Goal: Task Accomplishment & Management: Manage account settings

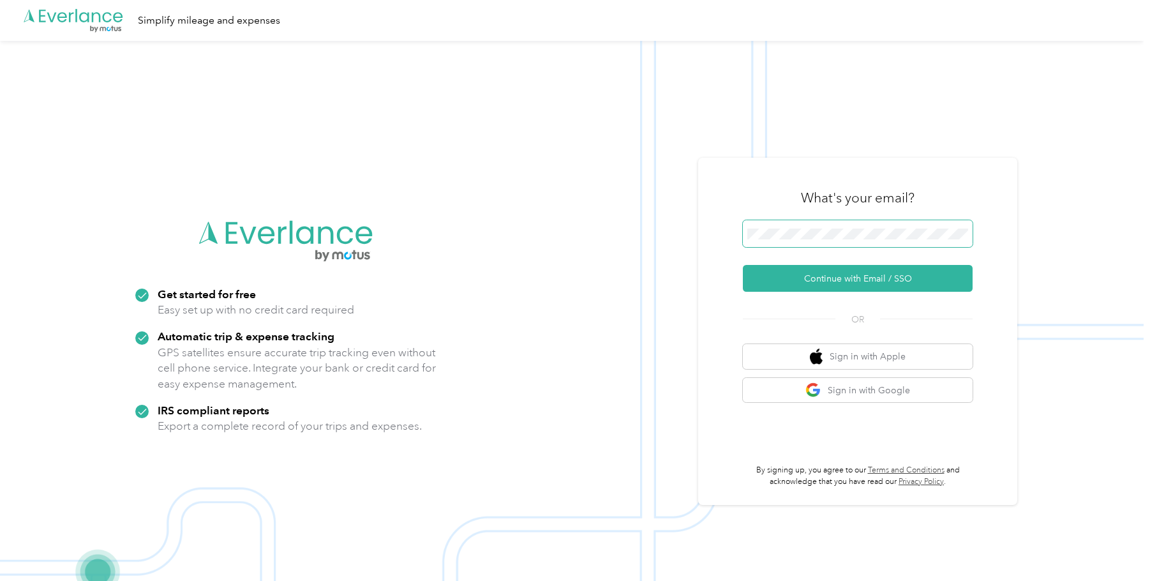
click at [825, 225] on span at bounding box center [858, 233] width 230 height 27
click at [895, 278] on button "Continue with Email / SSO" at bounding box center [858, 278] width 230 height 27
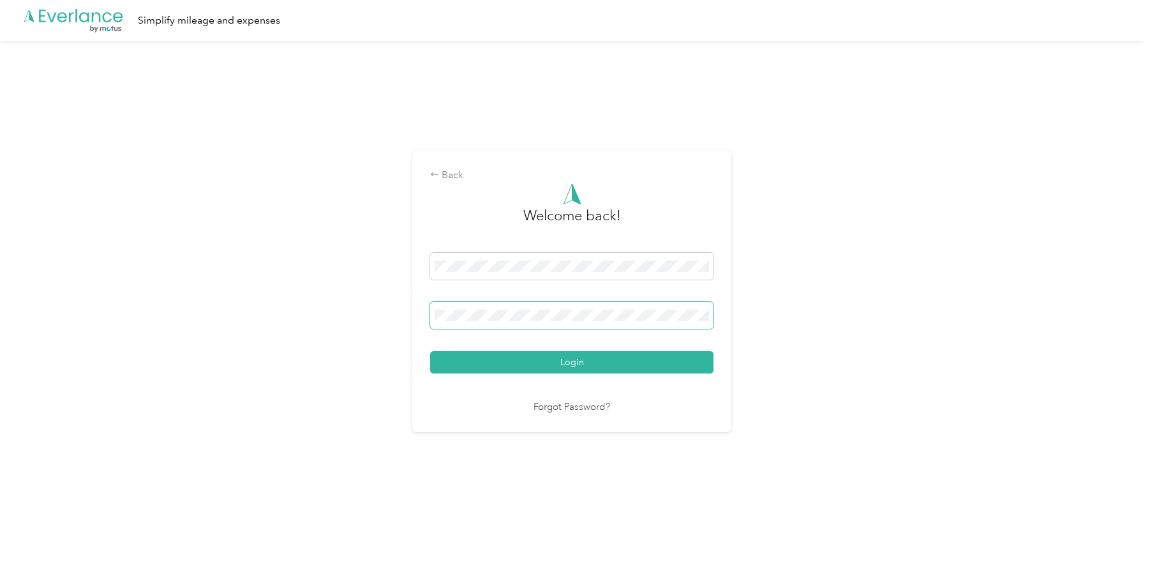
click at [430, 351] on button "Login" at bounding box center [571, 362] width 283 height 22
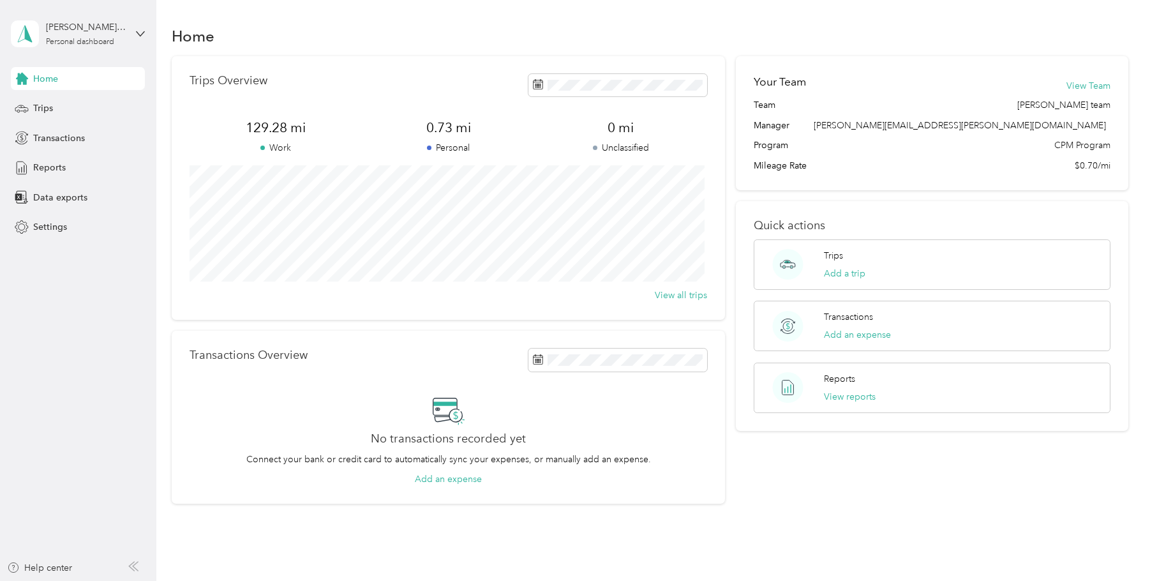
click at [363, 27] on div "Home" at bounding box center [650, 35] width 956 height 27
click at [57, 107] on div "Trips" at bounding box center [78, 108] width 134 height 23
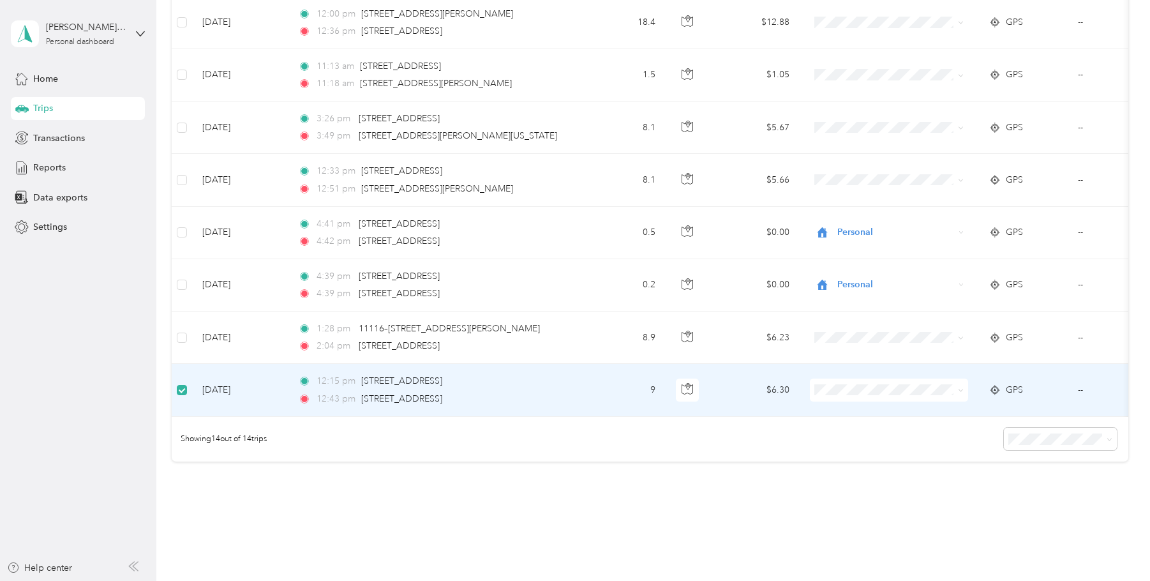
scroll to position [471, 0]
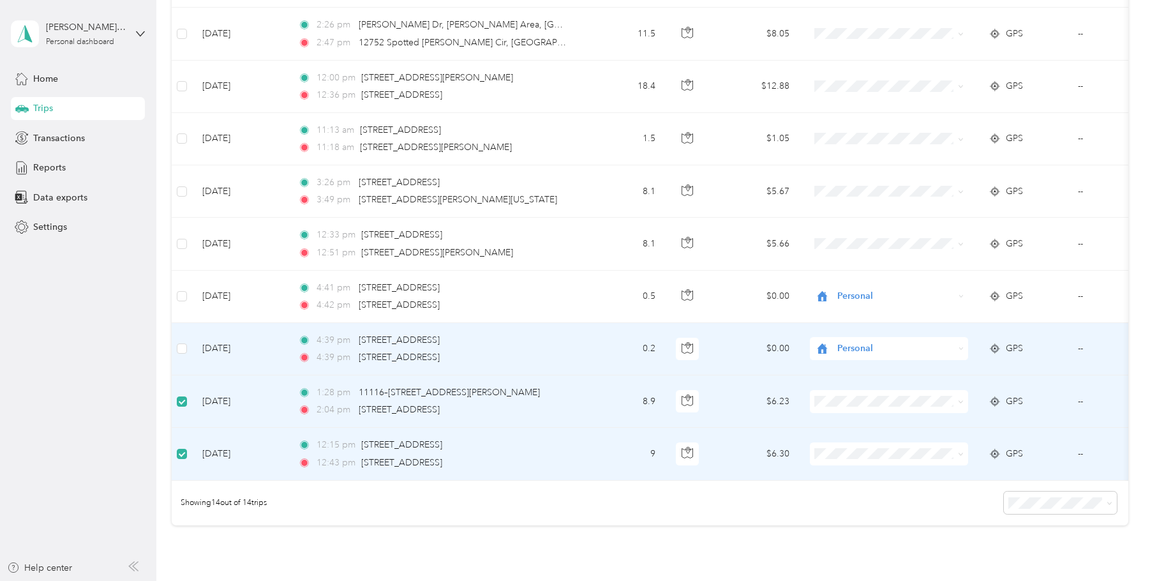
click at [188, 342] on td at bounding box center [182, 349] width 20 height 52
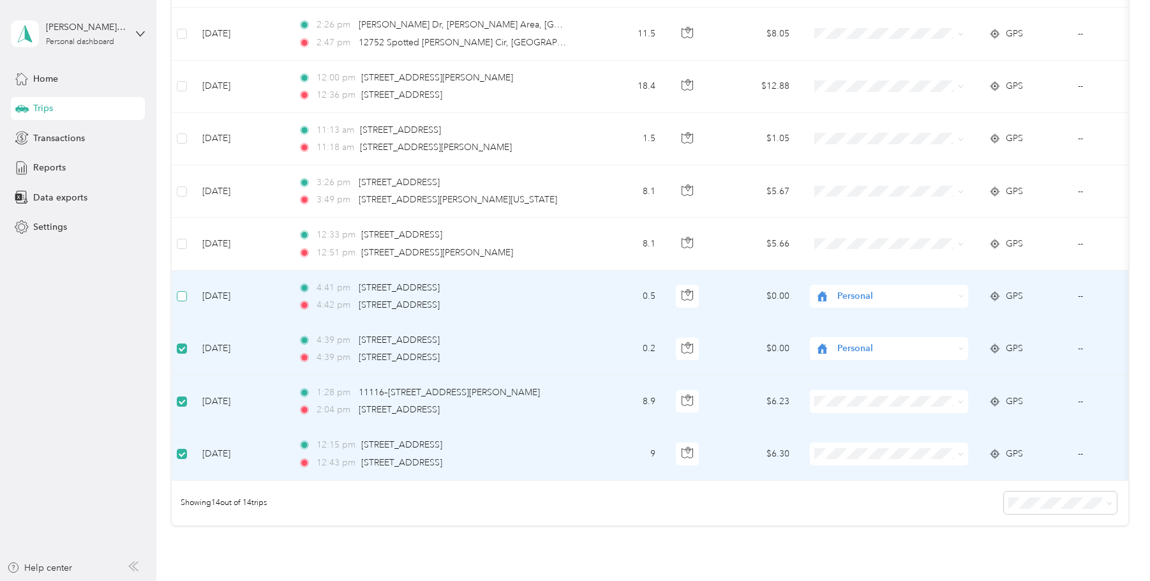
click at [179, 289] on label at bounding box center [182, 296] width 10 height 14
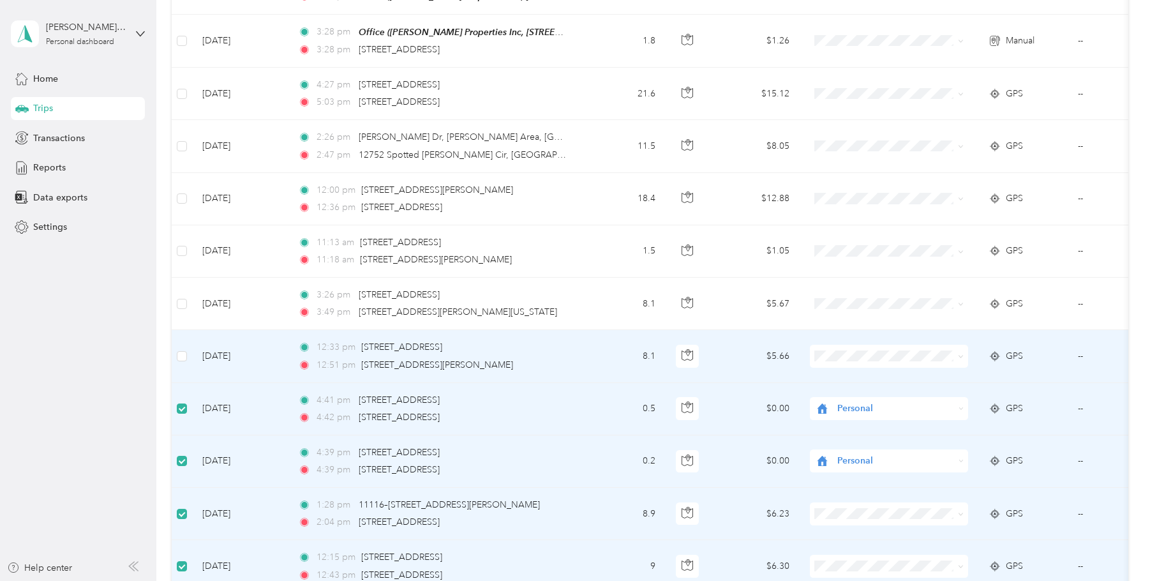
scroll to position [343, 0]
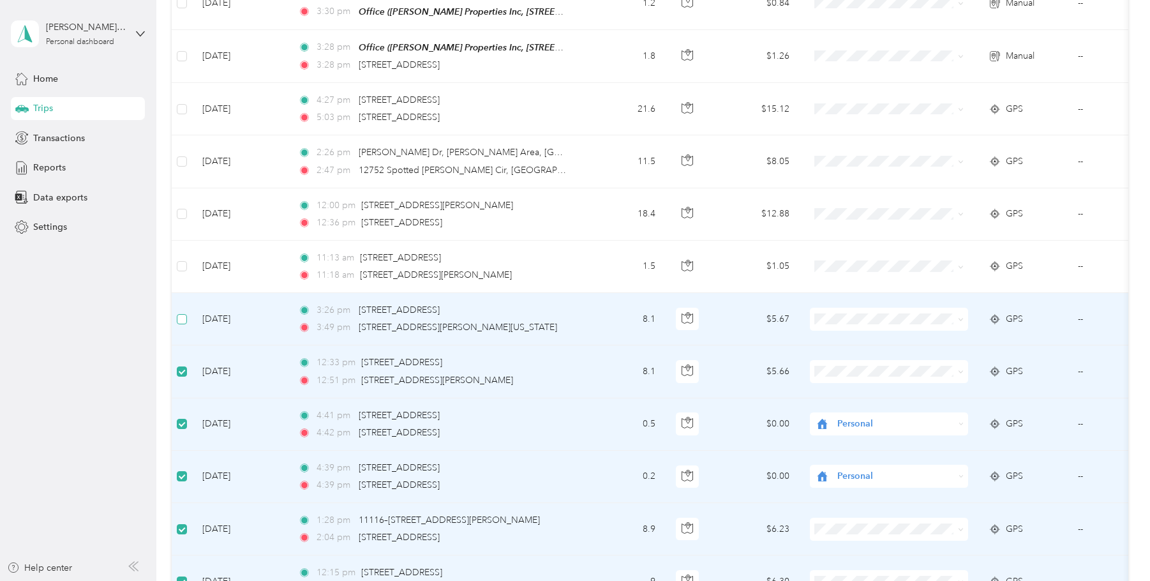
click at [181, 323] on label at bounding box center [182, 319] width 10 height 14
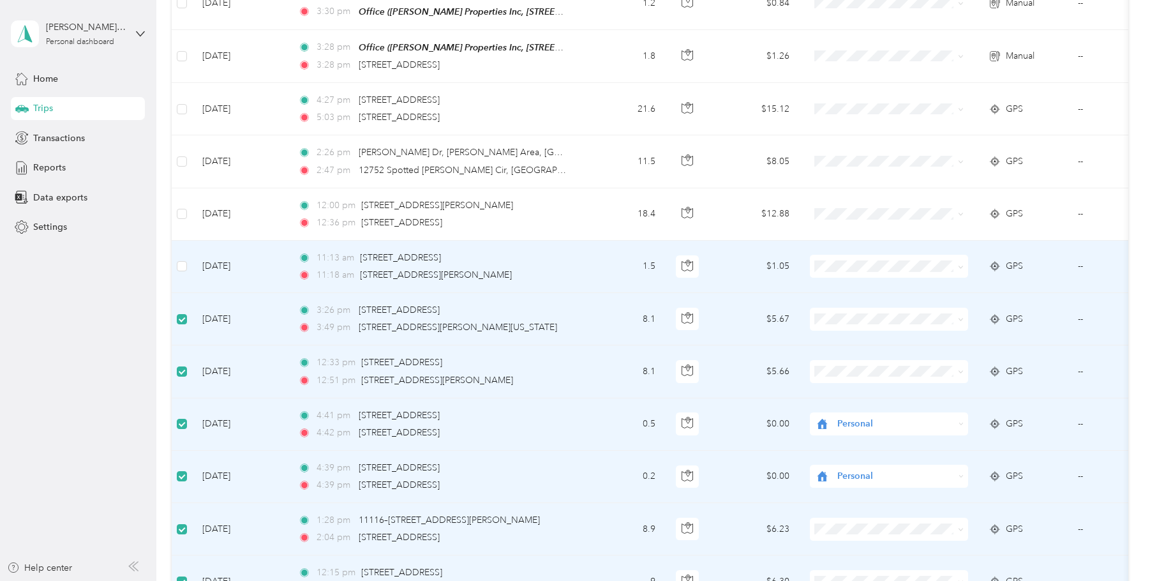
click at [182, 272] on td at bounding box center [182, 267] width 20 height 52
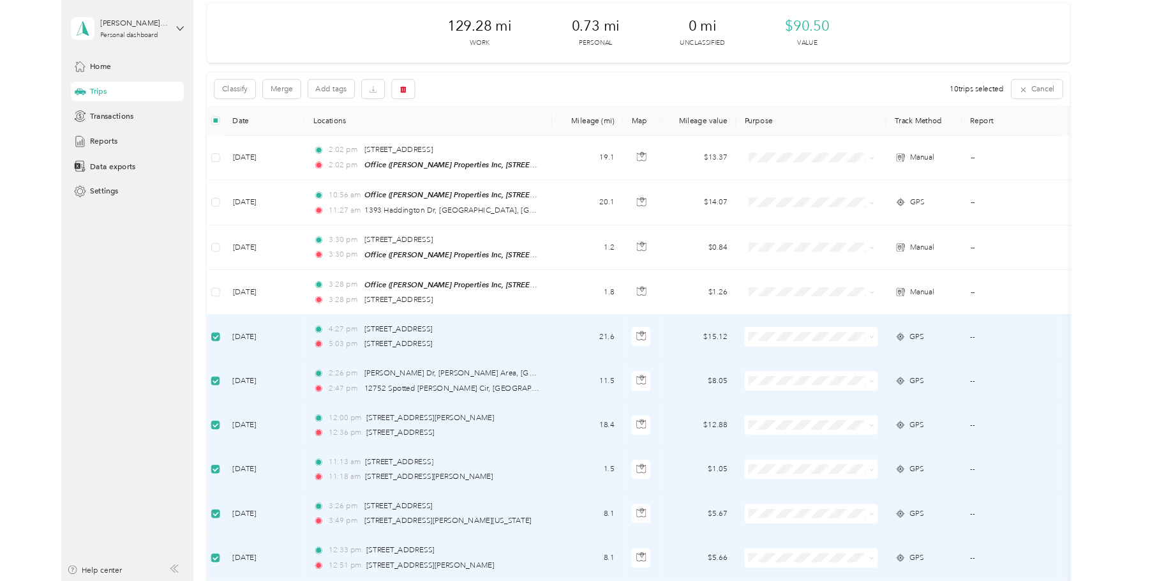
scroll to position [0, 0]
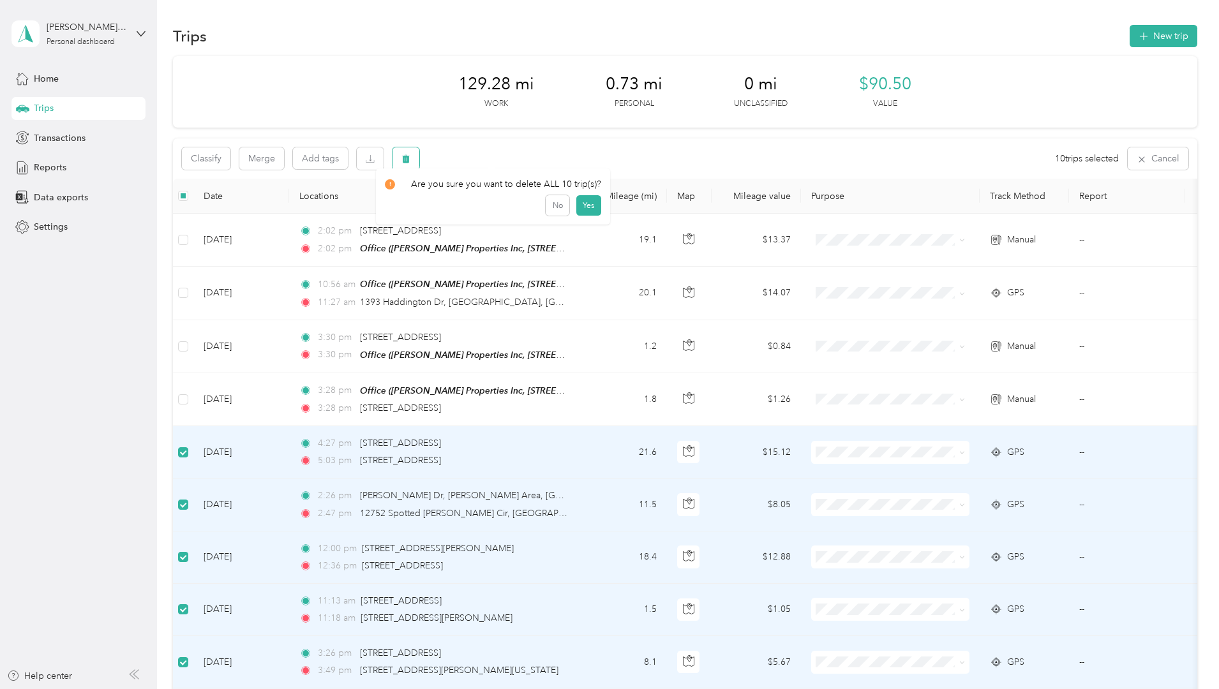
click at [410, 156] on icon "button" at bounding box center [406, 159] width 8 height 8
click at [585, 214] on button "Yes" at bounding box center [588, 212] width 25 height 20
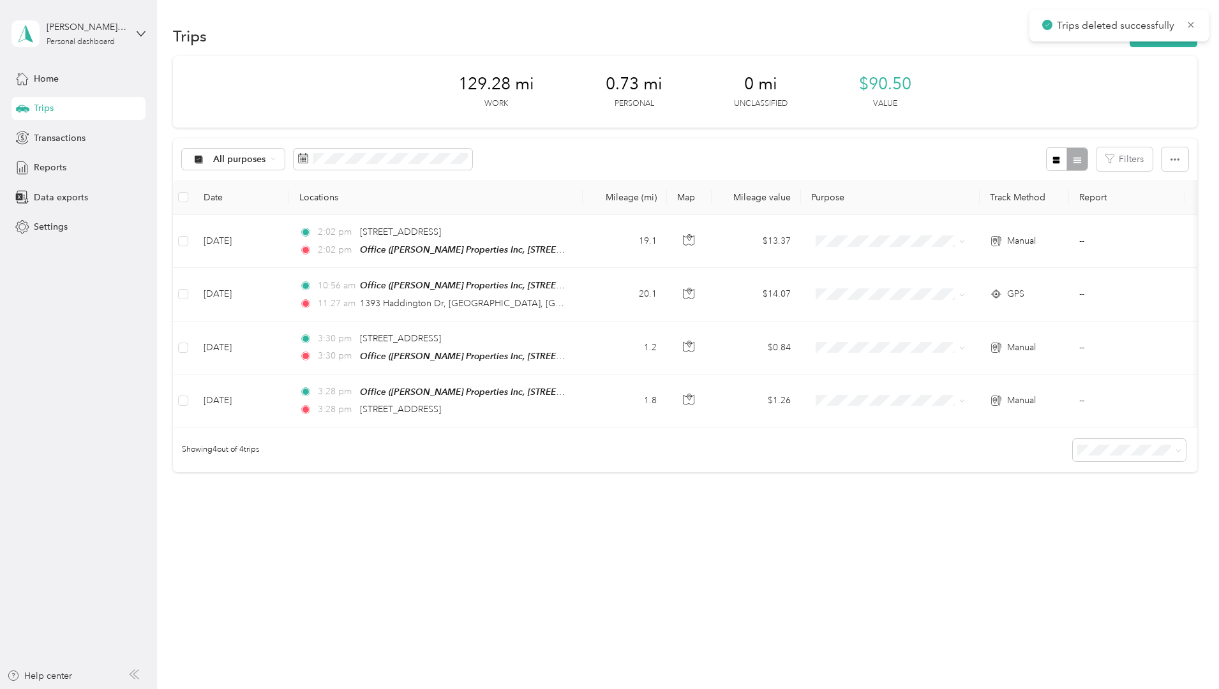
click at [177, 148] on div "129.28 mi Work 0.73 mi Personal 0 mi Unclassified $90.50 Value All purposes Fil…" at bounding box center [685, 286] width 1024 height 461
click at [184, 379] on div "129.28 mi Work 0.73 mi Personal 0 mi Unclassified $90.50 Value All purposes Fil…" at bounding box center [685, 286] width 1024 height 461
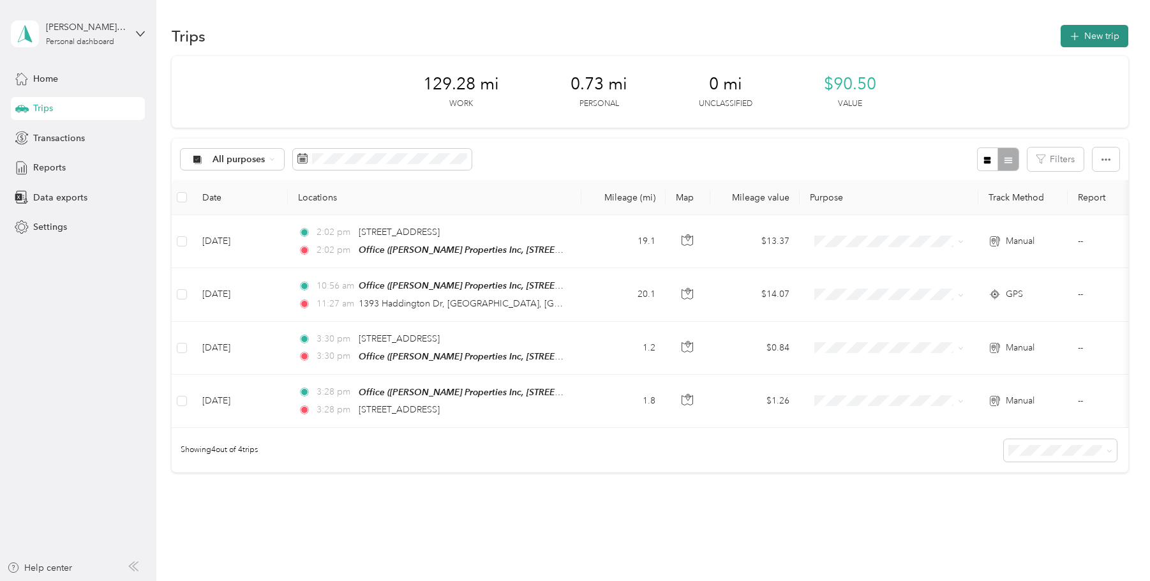
click at [1077, 37] on icon "button" at bounding box center [1074, 36] width 15 height 15
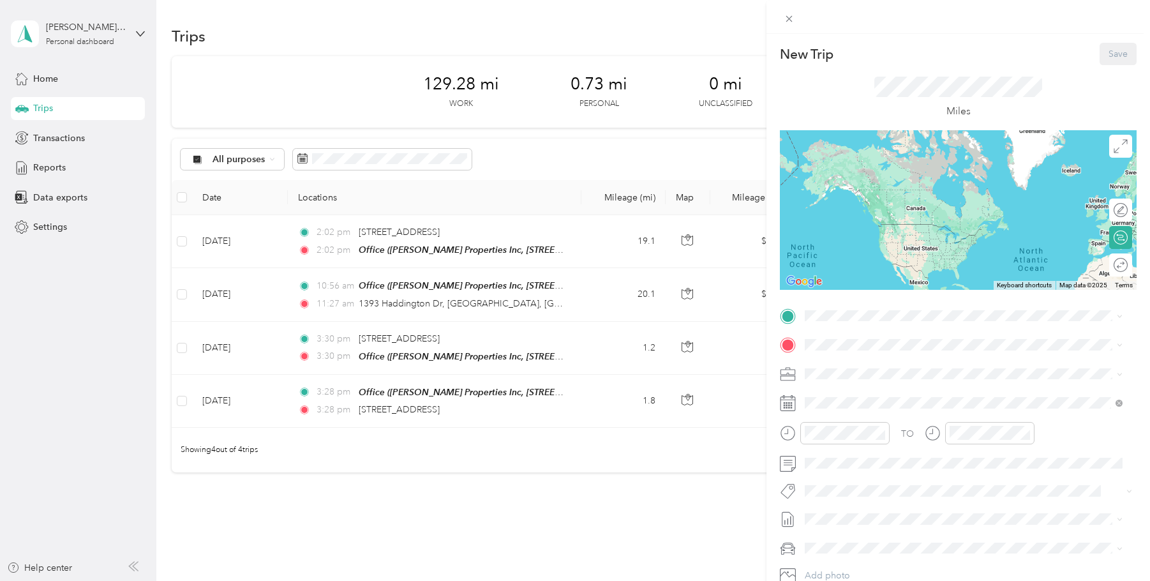
click at [783, 403] on icon at bounding box center [788, 403] width 16 height 16
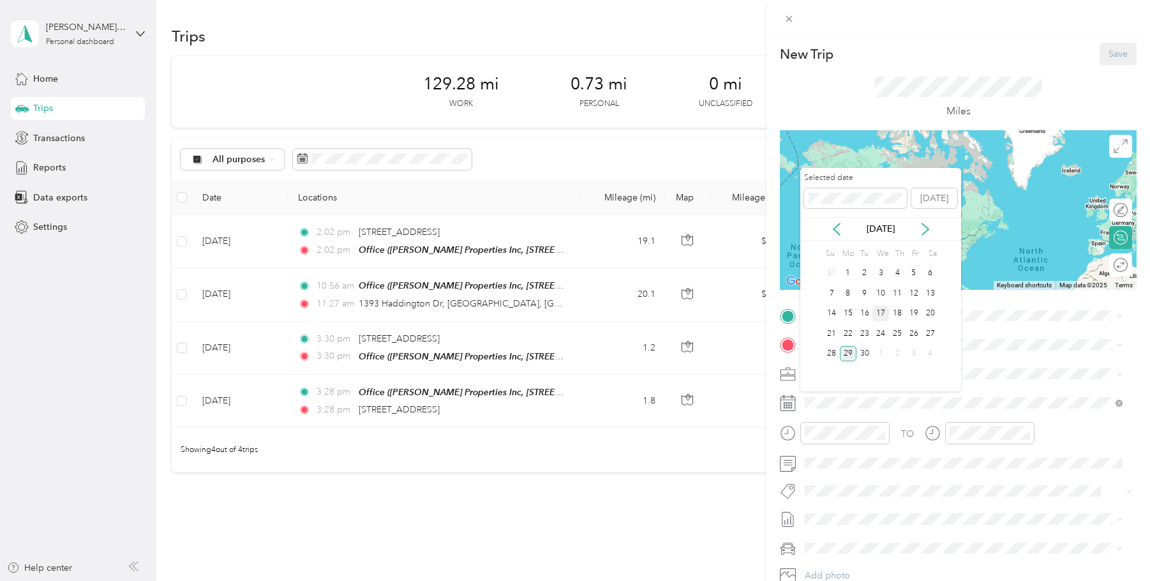
click at [882, 313] on div "17" at bounding box center [880, 314] width 17 height 16
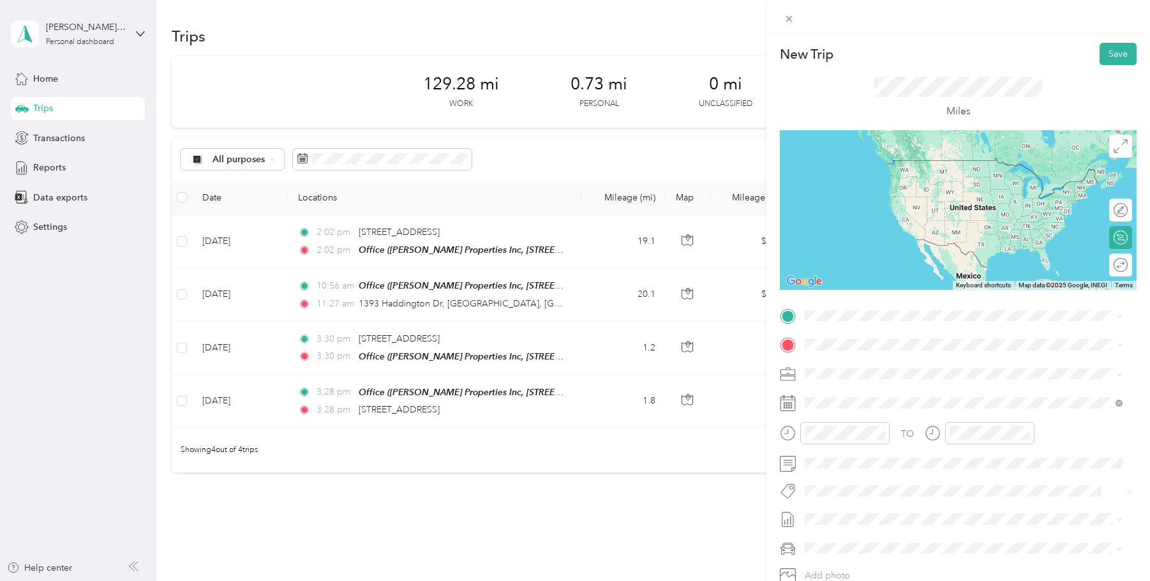
click at [876, 387] on div "Office [PERSON_NAME] Properties Inc, [STREET_ADDRESS][GEOGRAPHIC_DATA], [GEOGRA…" at bounding box center [973, 380] width 289 height 40
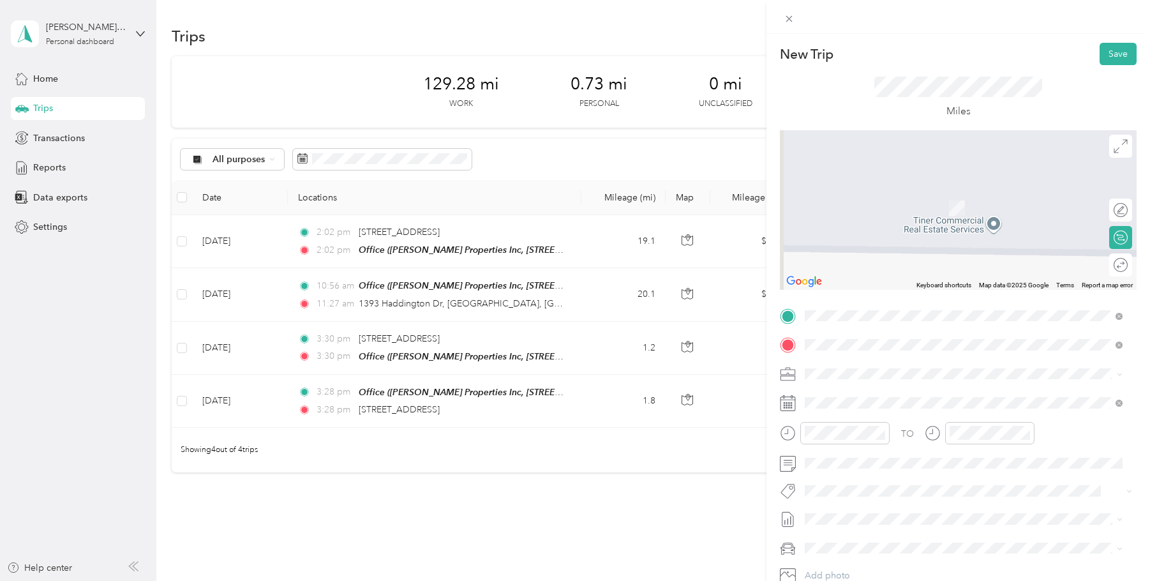
click at [936, 449] on span "[STREET_ADDRESS][US_STATE]" at bounding box center [893, 442] width 128 height 11
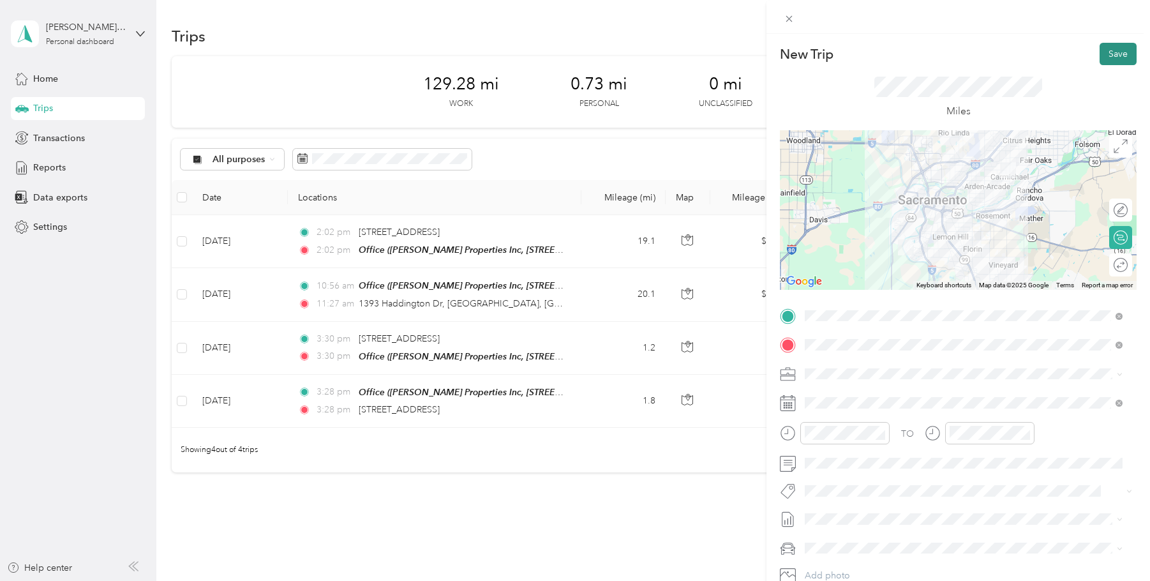
click at [1104, 52] on button "Save" at bounding box center [1118, 54] width 37 height 22
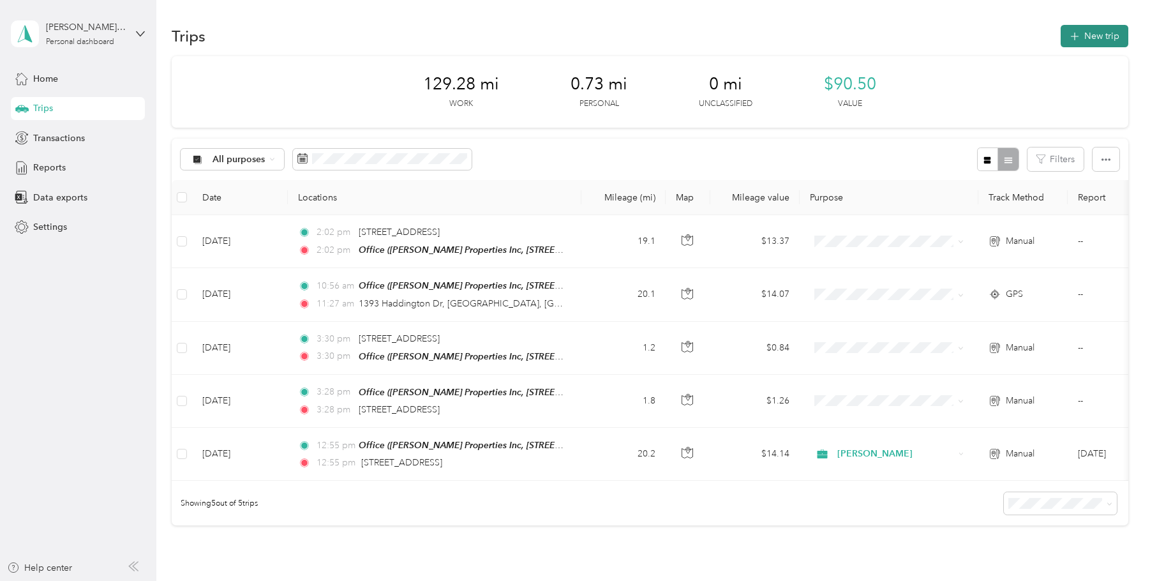
click at [1098, 34] on button "New trip" at bounding box center [1095, 36] width 68 height 22
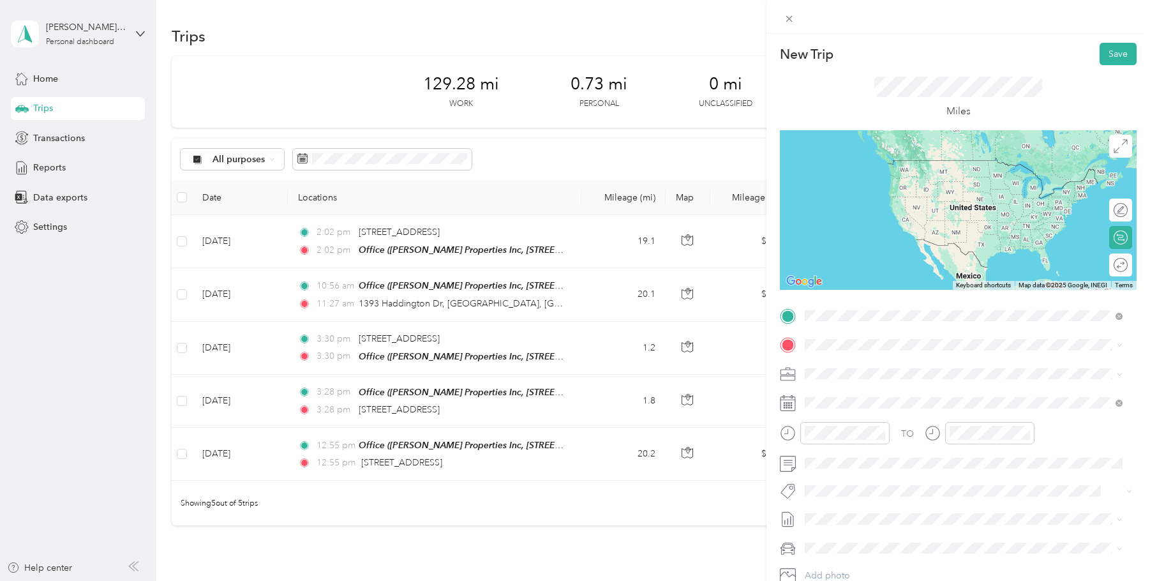
click at [881, 368] on span "[STREET_ADDRESS][US_STATE]" at bounding box center [893, 361] width 128 height 11
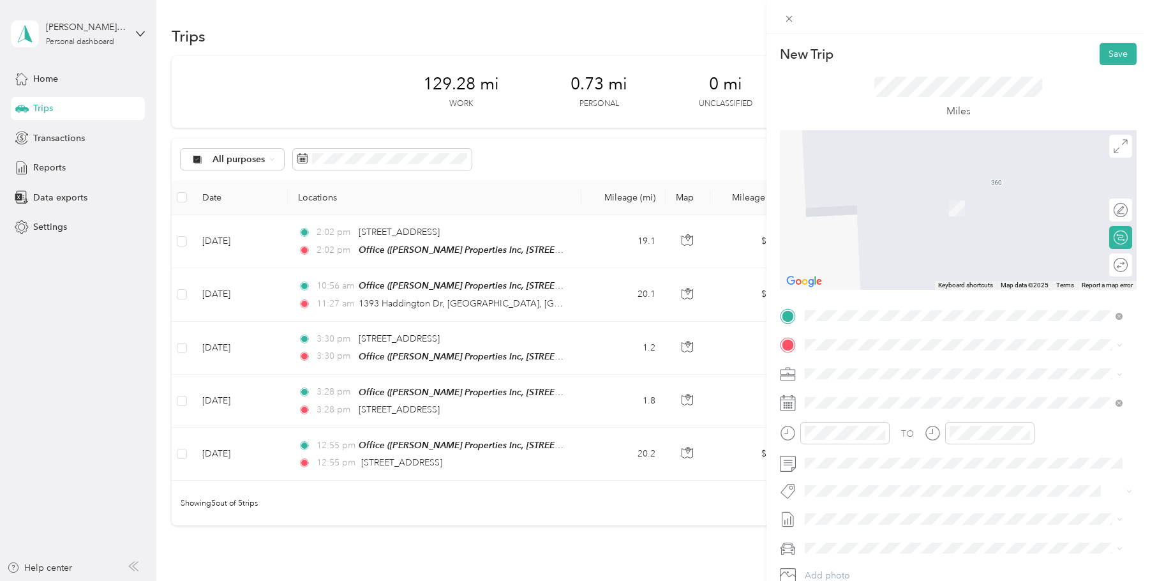
click at [863, 408] on span "[PERSON_NAME] Properties Inc, [STREET_ADDRESS][GEOGRAPHIC_DATA][PERSON_NAME], […" at bounding box center [959, 416] width 260 height 24
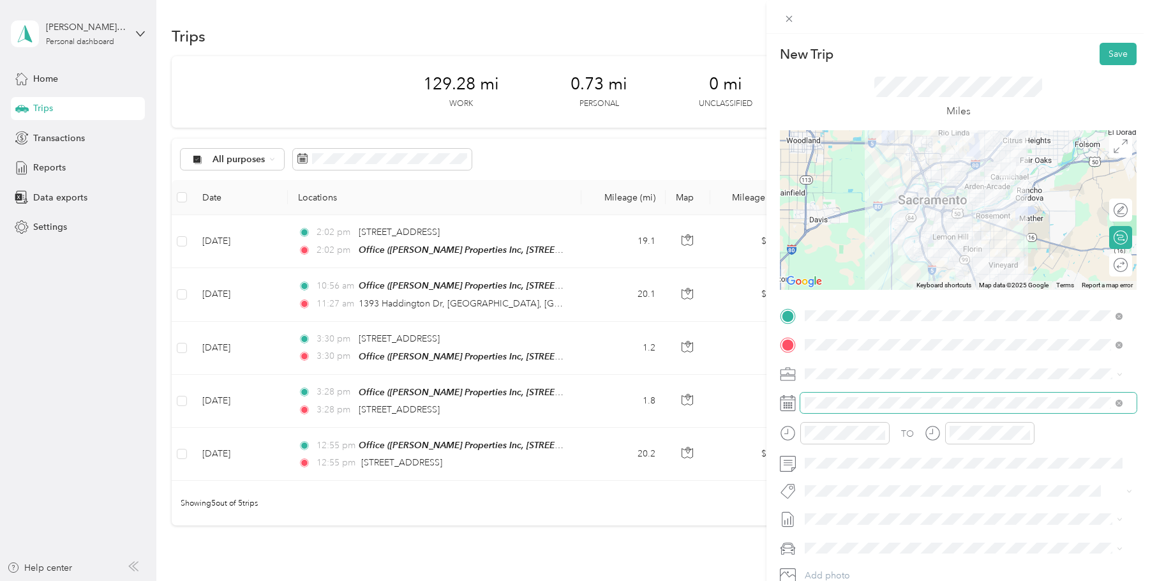
click at [872, 395] on span at bounding box center [968, 402] width 336 height 20
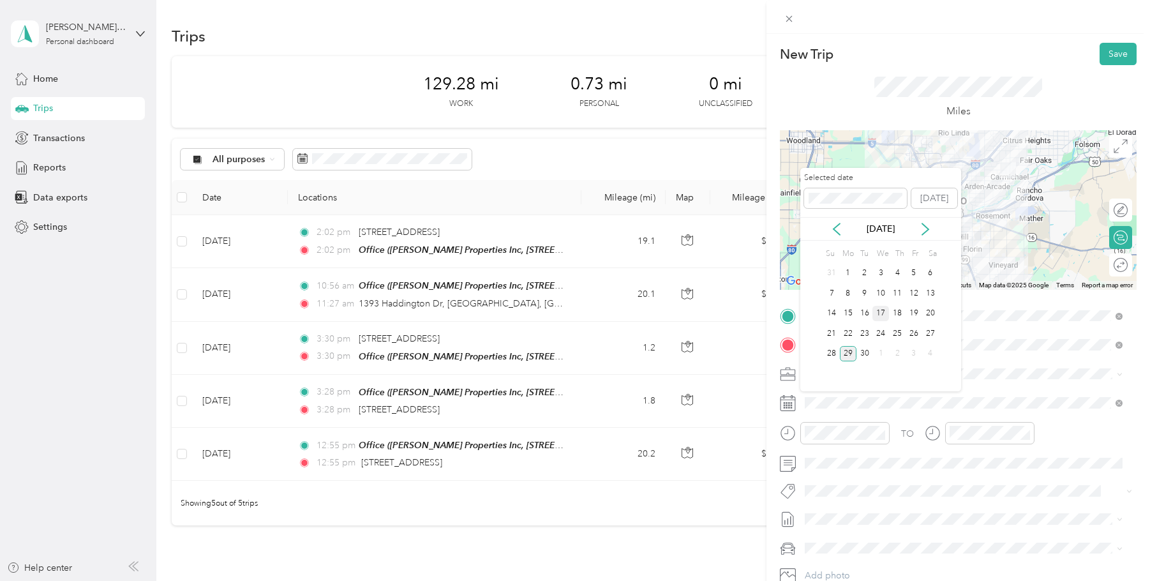
click at [878, 311] on div "17" at bounding box center [880, 314] width 17 height 16
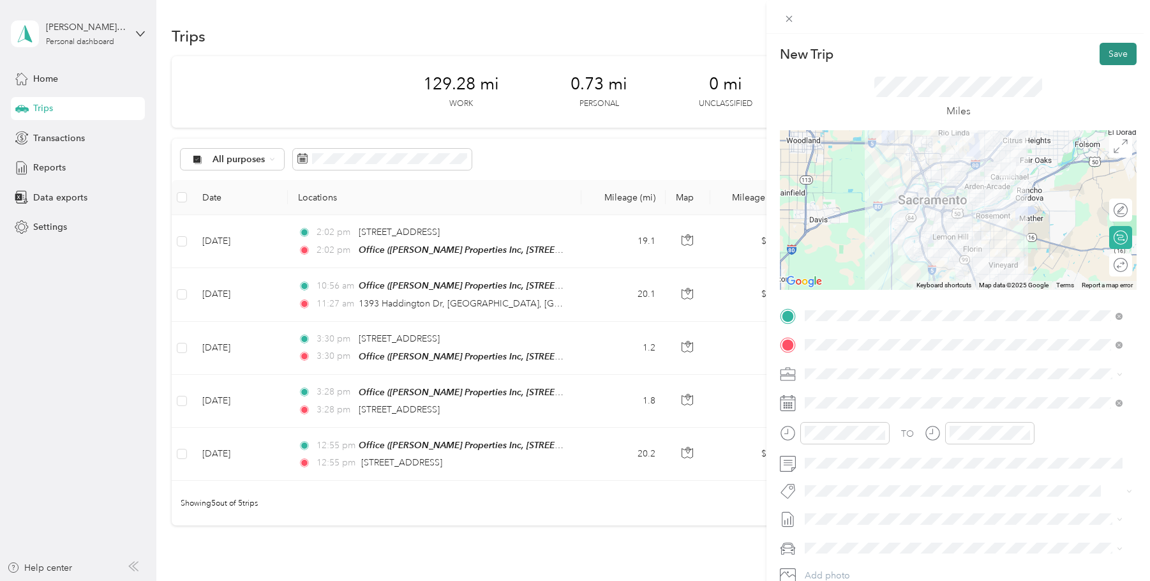
click at [1112, 54] on button "Save" at bounding box center [1118, 54] width 37 height 22
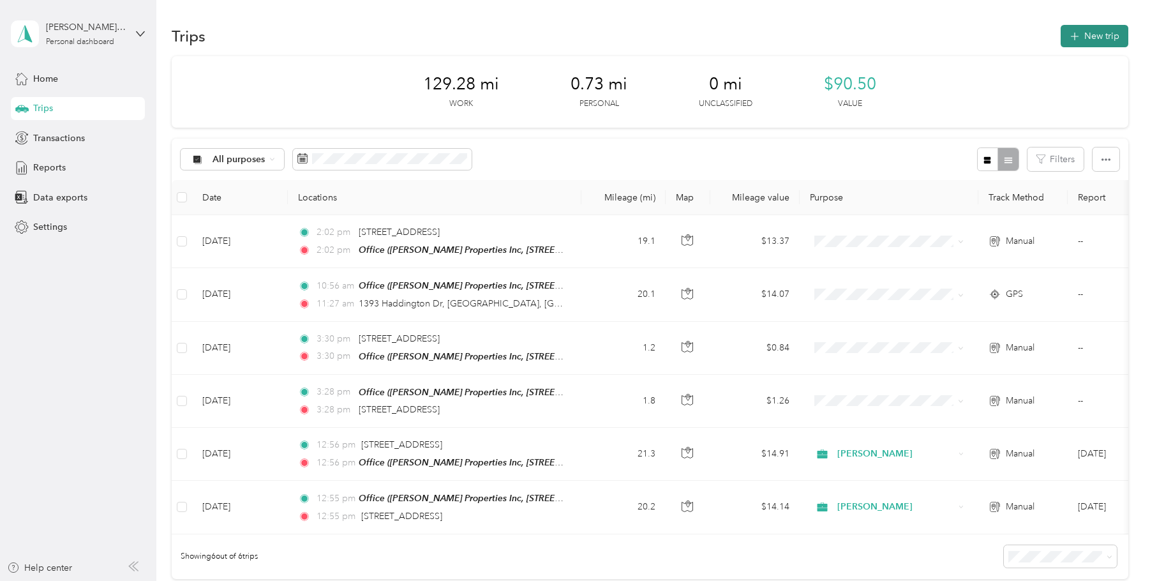
click at [1087, 36] on button "New trip" at bounding box center [1095, 36] width 68 height 22
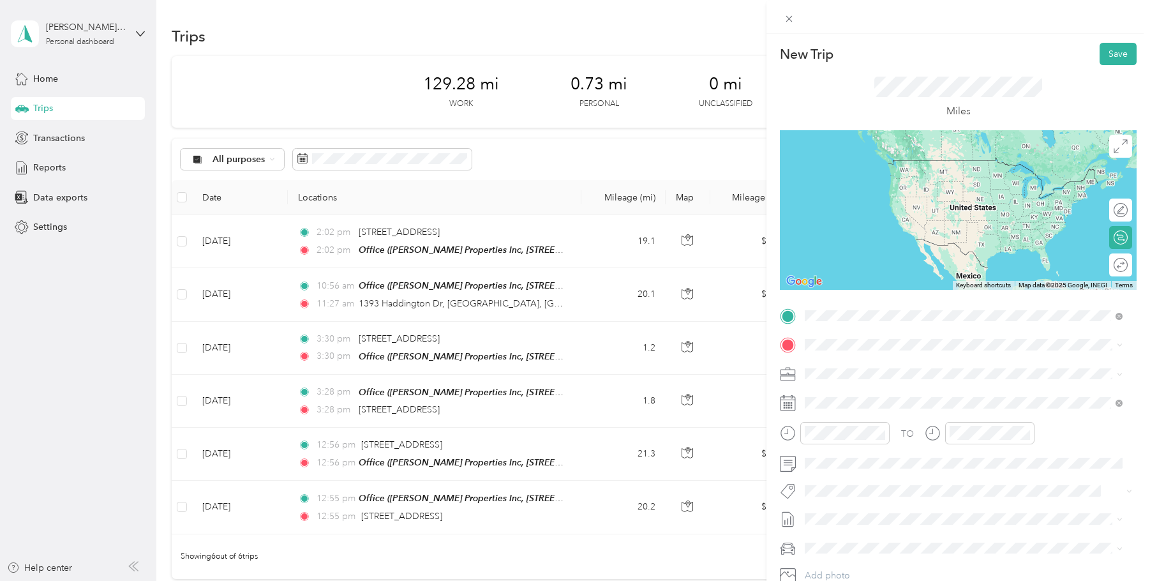
click at [895, 367] on span "[STREET_ADDRESS][US_STATE]" at bounding box center [893, 361] width 128 height 11
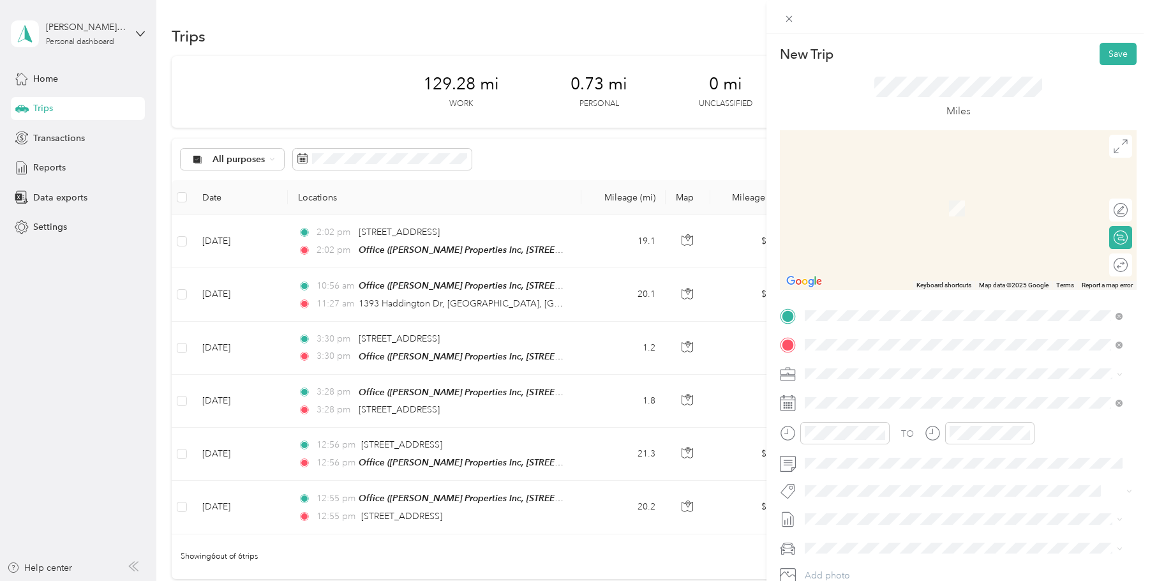
click at [921, 396] on span "[STREET_ADDRESS][US_STATE]" at bounding box center [893, 390] width 128 height 11
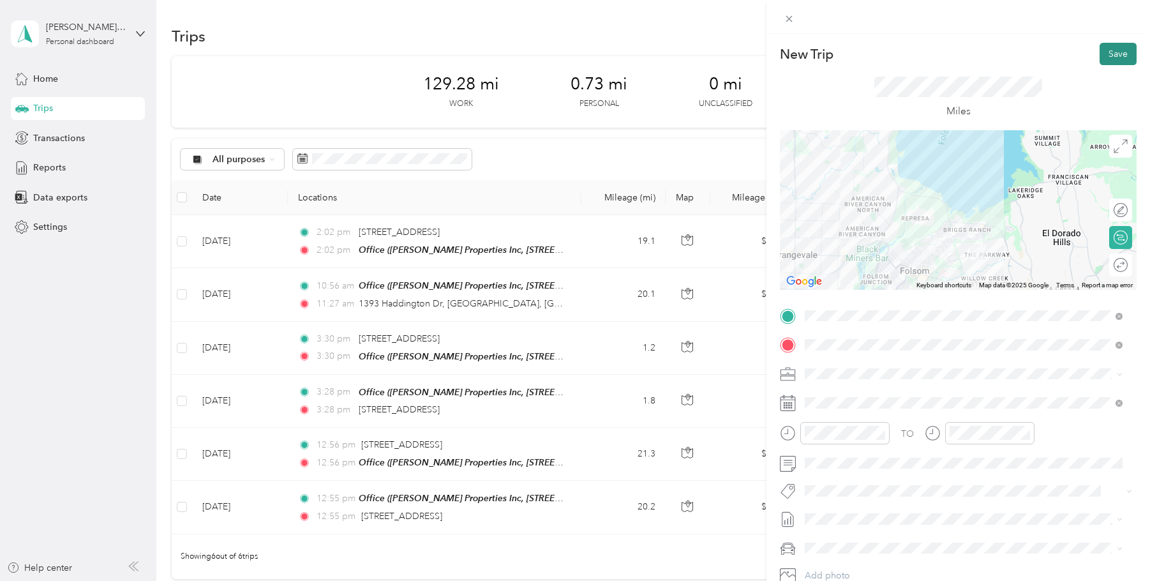
click at [1115, 49] on button "Save" at bounding box center [1118, 54] width 37 height 22
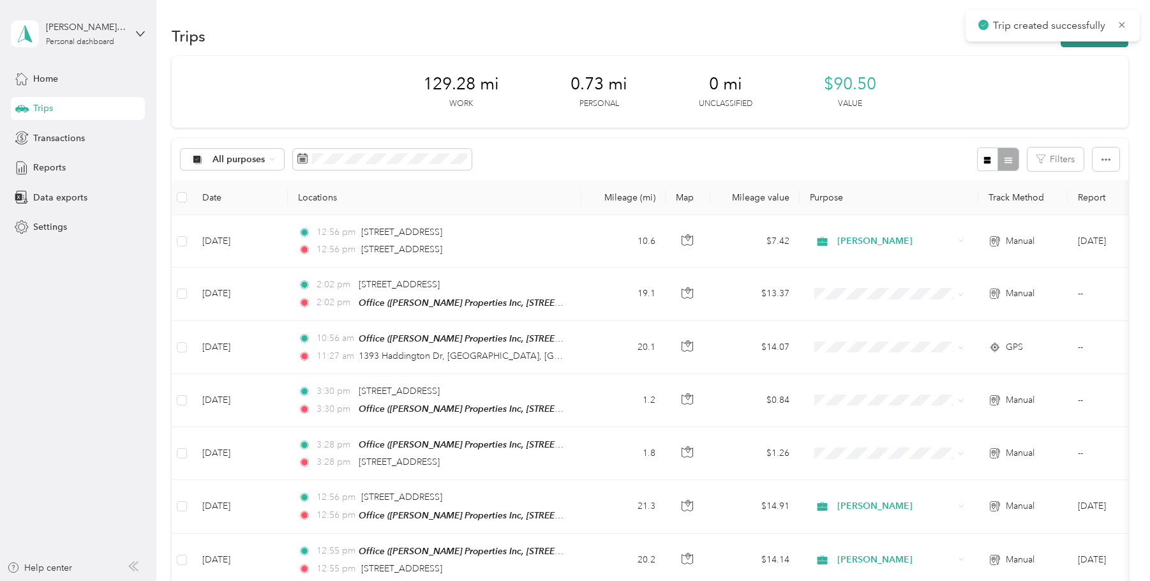
click at [1098, 41] on button "New trip" at bounding box center [1095, 36] width 68 height 22
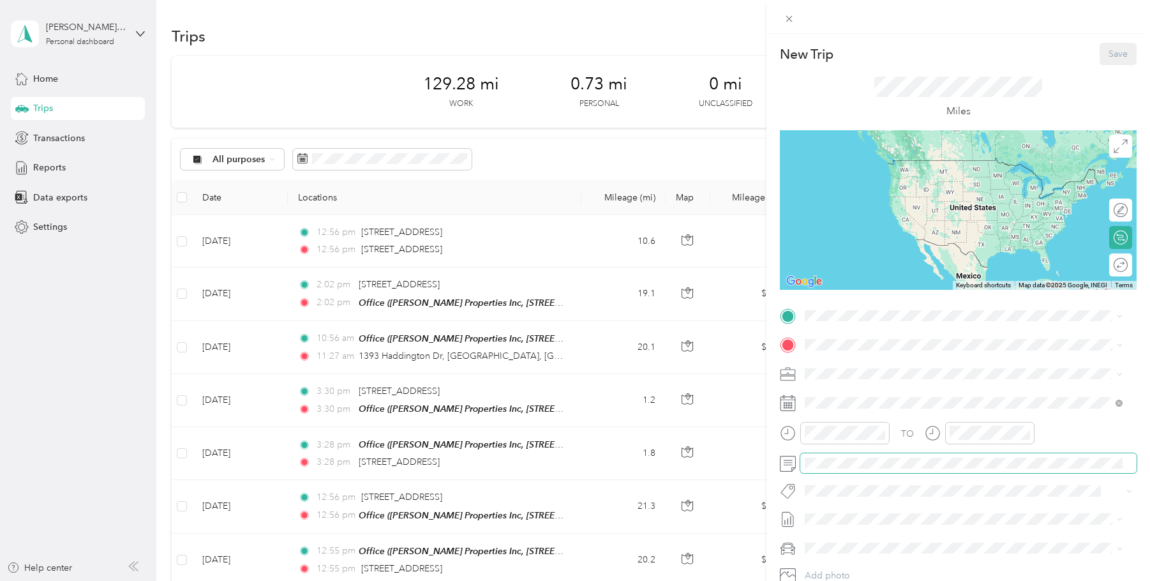
click at [875, 468] on span at bounding box center [968, 463] width 336 height 20
click at [849, 456] on span at bounding box center [968, 463] width 336 height 20
click at [933, 368] on span "[STREET_ADDRESS][US_STATE]" at bounding box center [893, 361] width 128 height 11
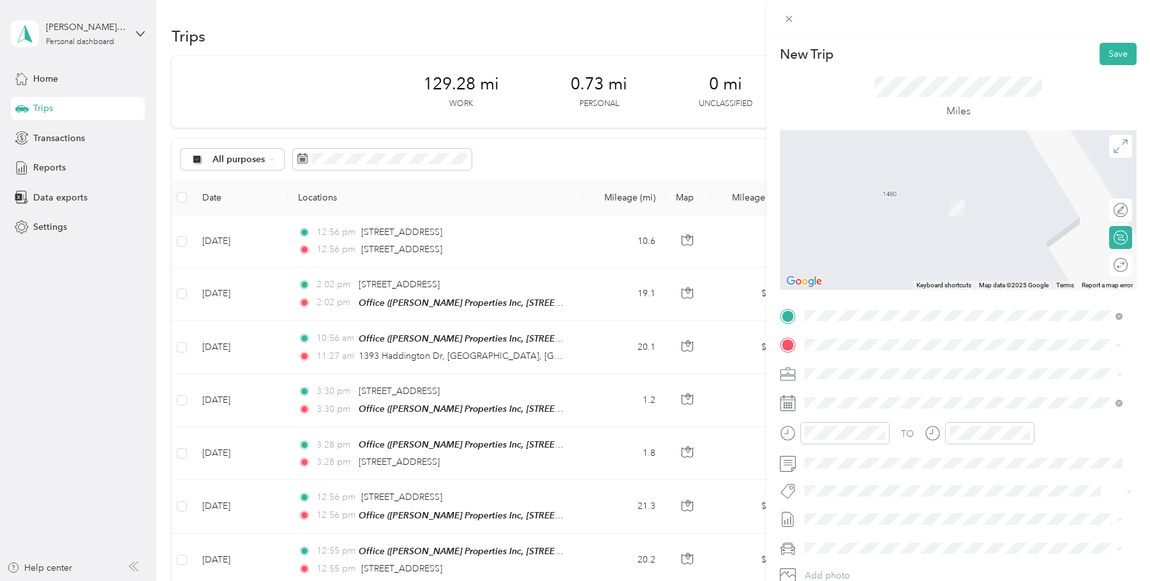
click at [898, 385] on span "[STREET_ADDRESS][US_STATE]" at bounding box center [893, 389] width 128 height 11
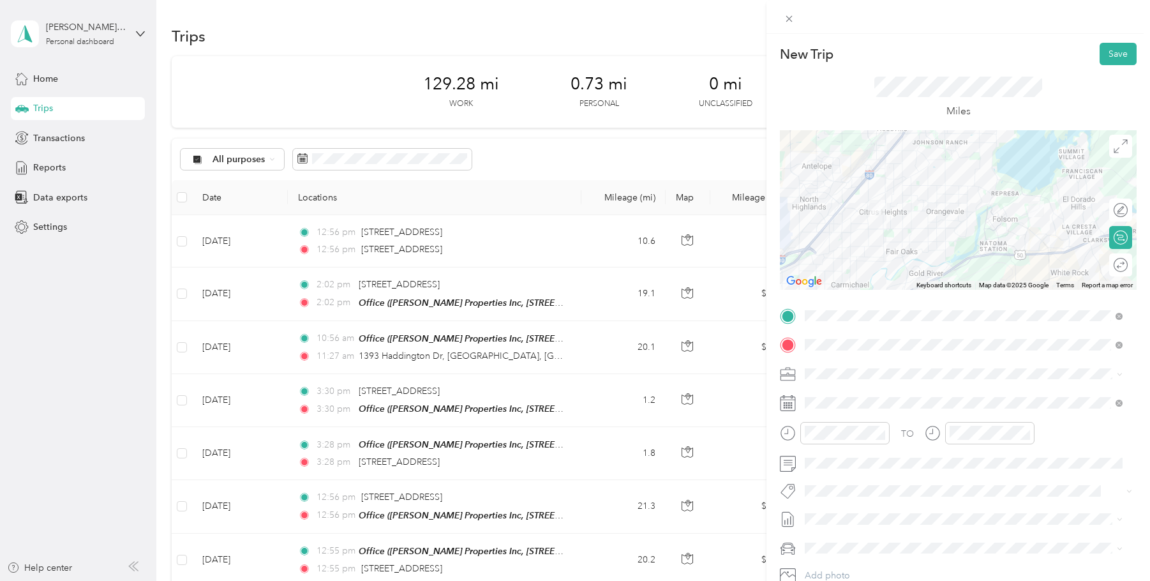
scroll to position [64, 0]
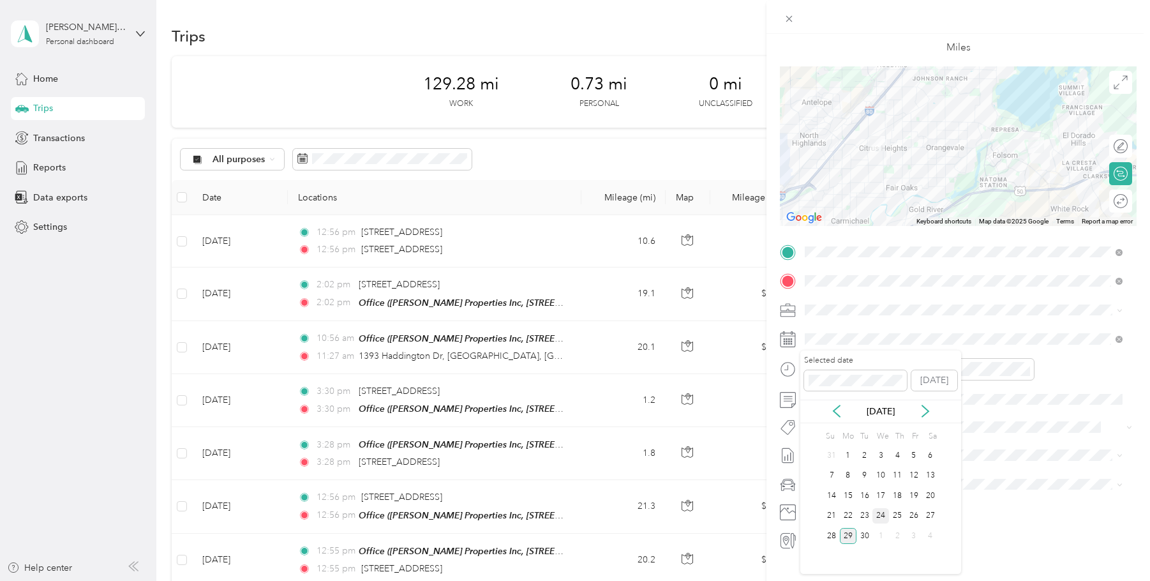
click at [880, 516] on div "24" at bounding box center [880, 516] width 17 height 16
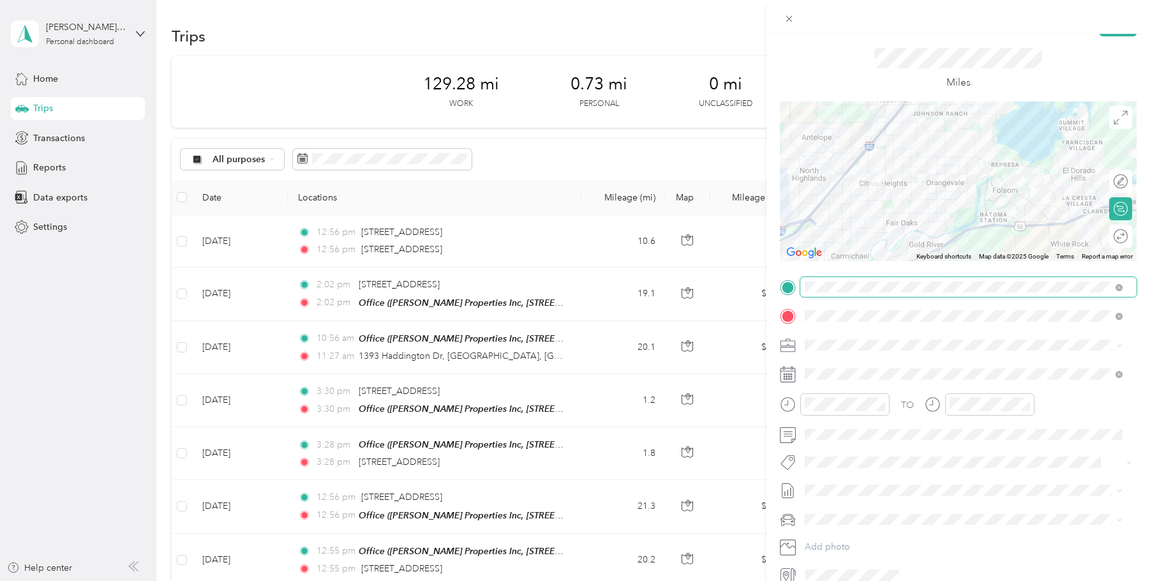
scroll to position [0, 0]
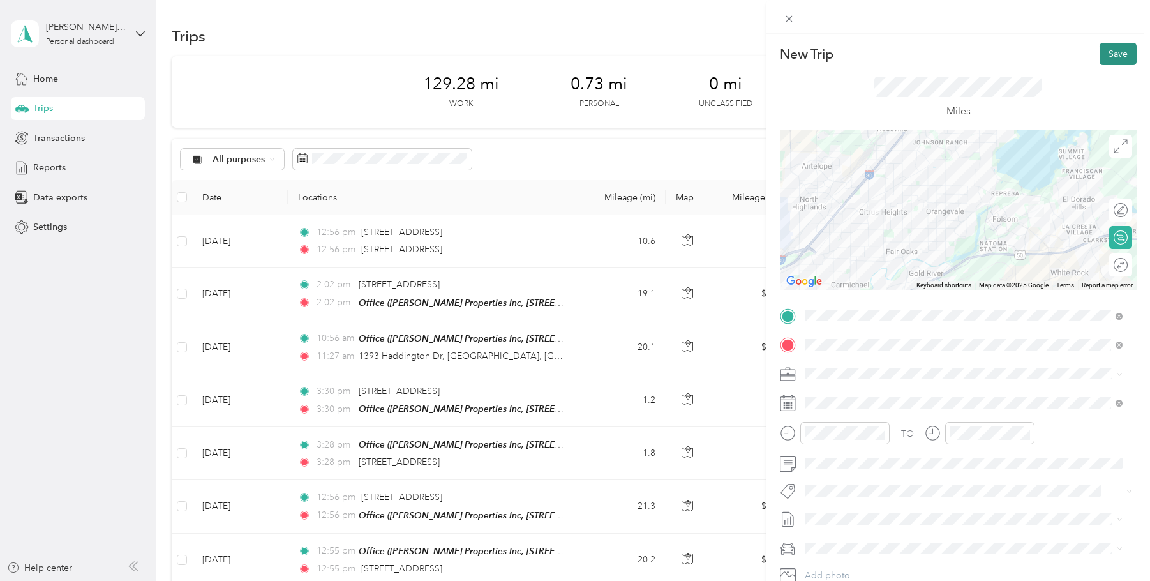
click at [1111, 48] on button "Save" at bounding box center [1118, 54] width 37 height 22
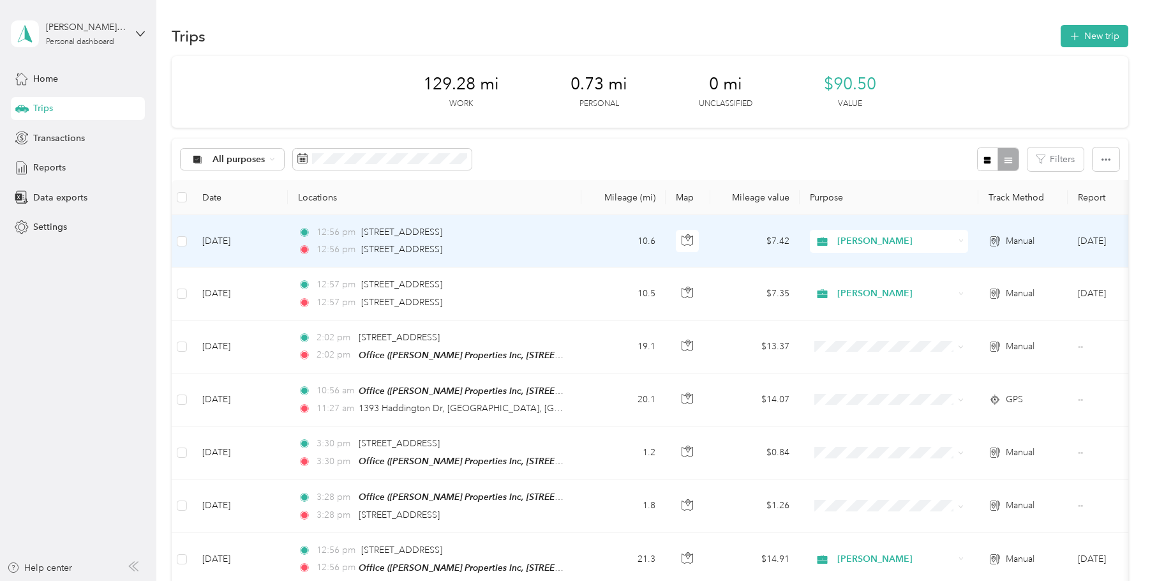
click at [228, 239] on td "[DATE]" at bounding box center [240, 241] width 96 height 52
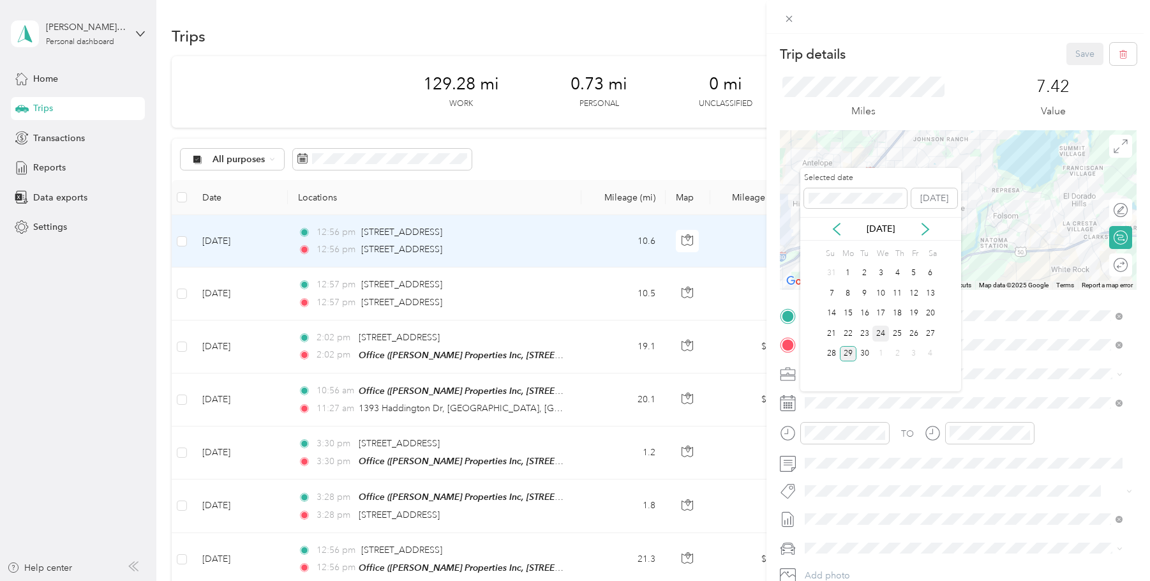
click at [884, 336] on div "24" at bounding box center [880, 333] width 17 height 16
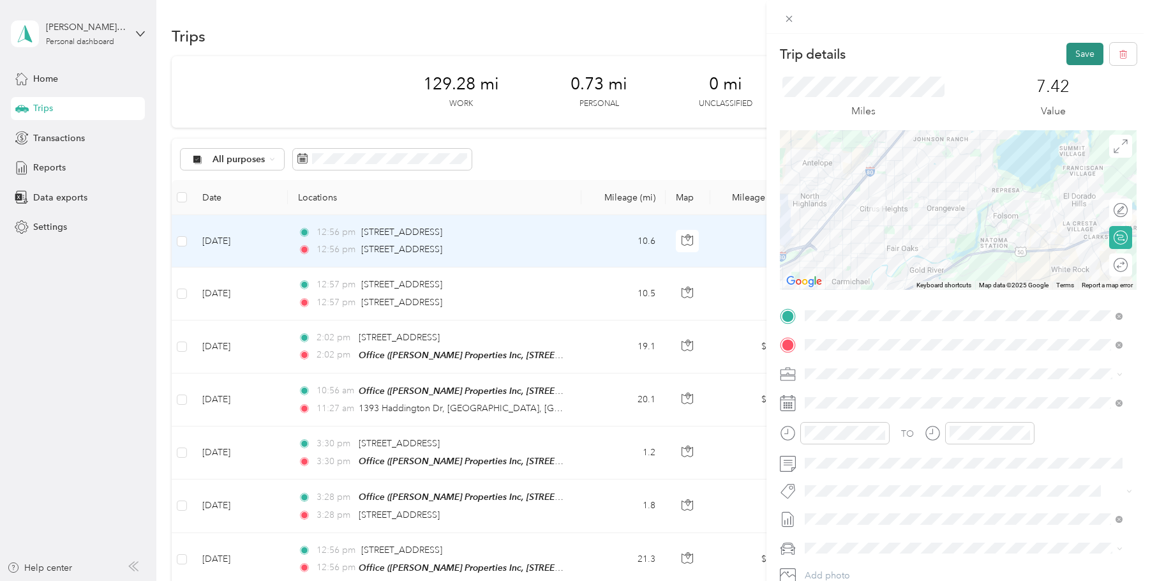
click at [1070, 47] on button "Save" at bounding box center [1084, 54] width 37 height 22
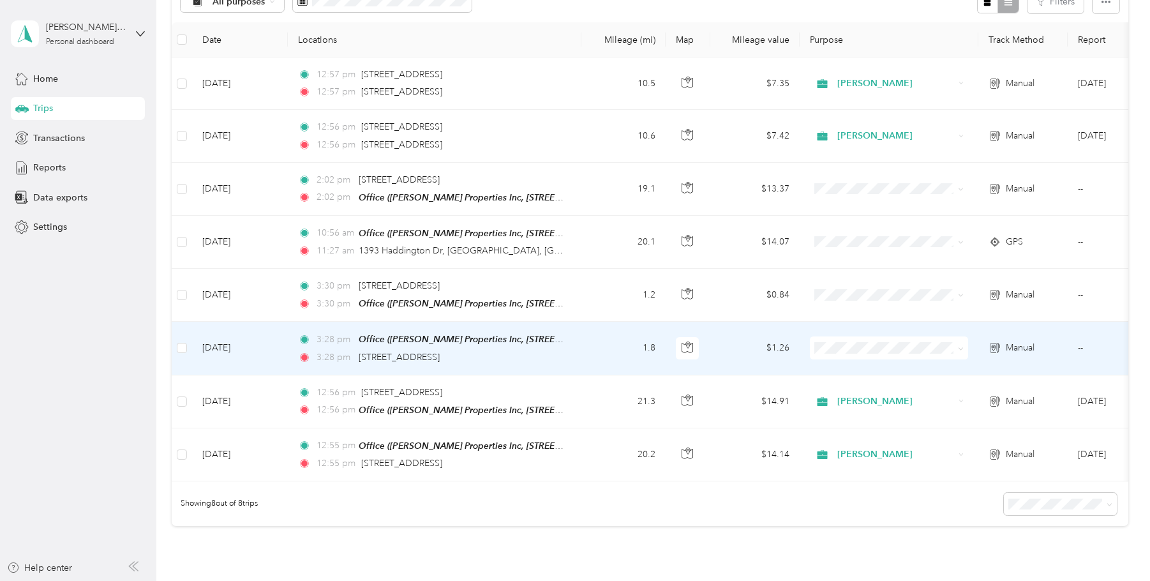
scroll to position [94, 0]
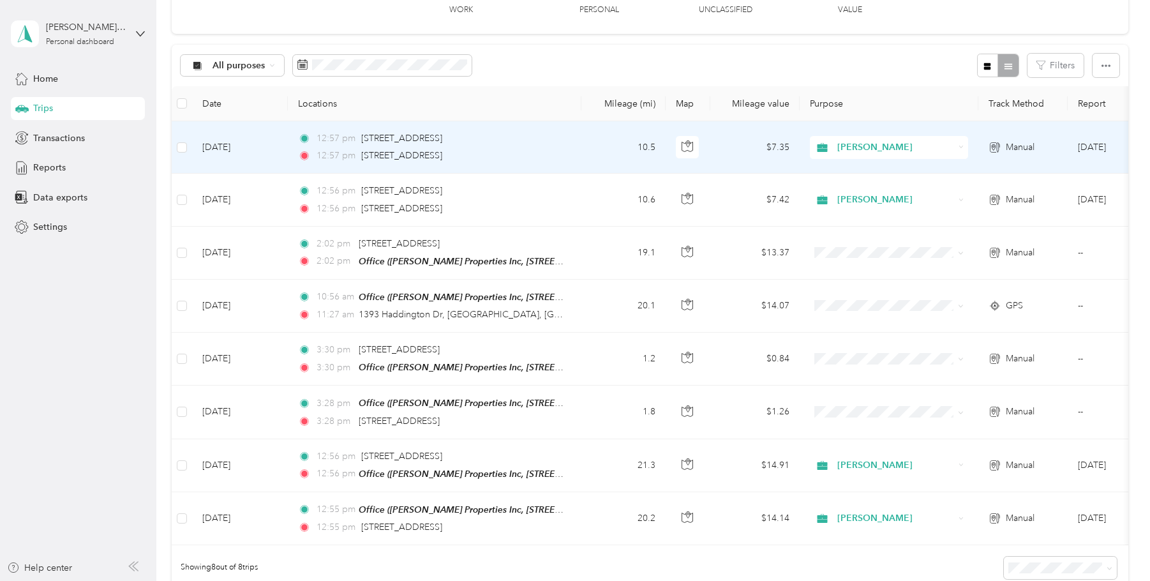
click at [334, 150] on span "12:57 pm" at bounding box center [336, 156] width 39 height 14
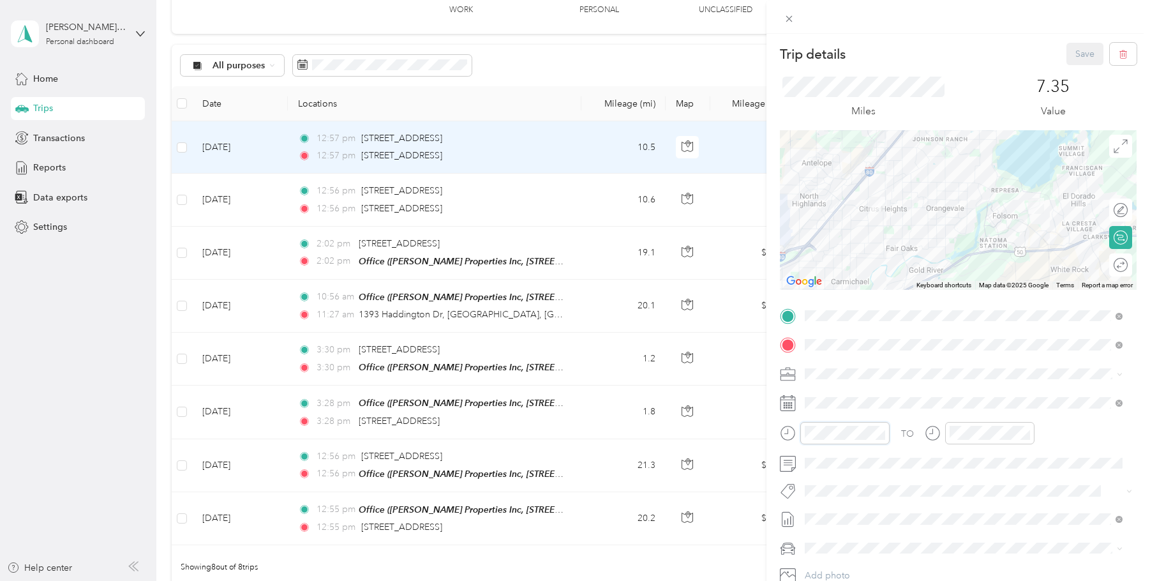
click at [727, 428] on div "Trip details Save This trip cannot be edited because it is either under review,…" at bounding box center [575, 290] width 1150 height 581
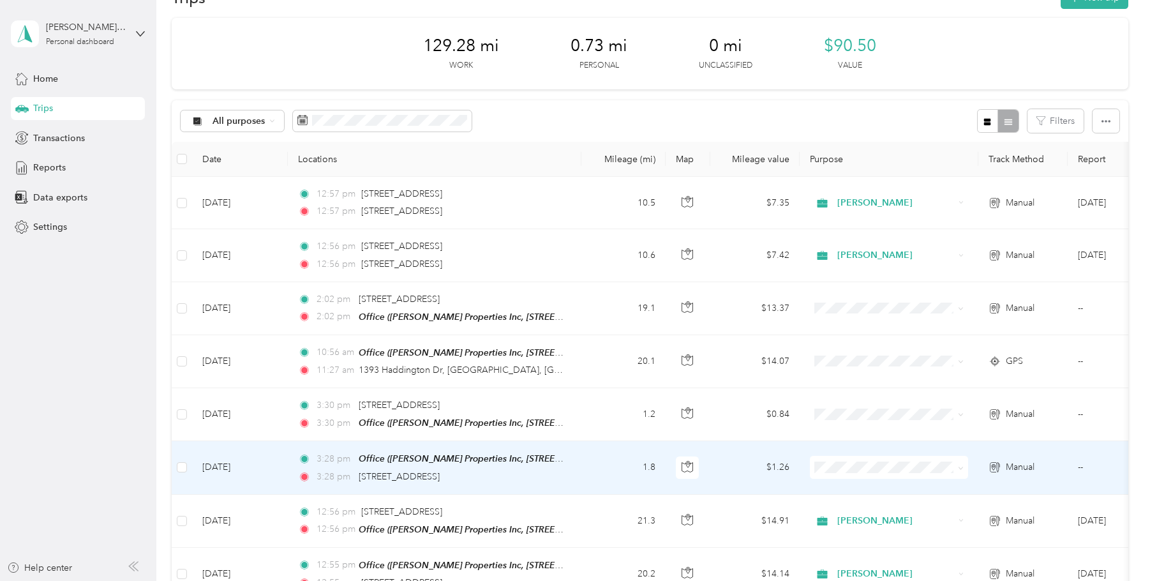
scroll to position [30, 0]
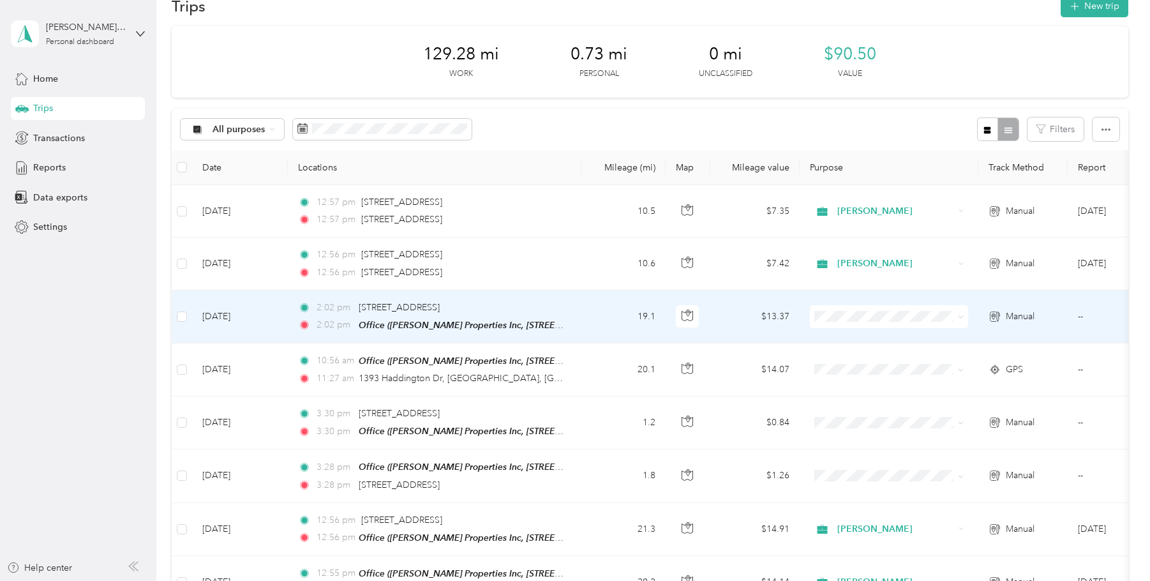
click at [862, 339] on span "[PERSON_NAME]" at bounding box center [901, 338] width 118 height 13
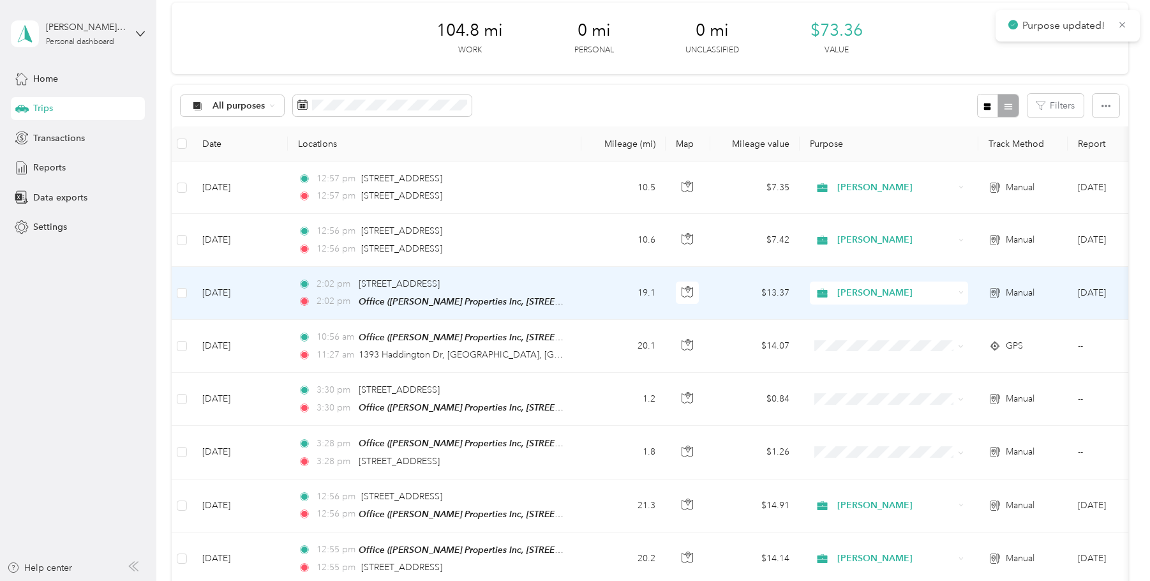
scroll to position [94, 0]
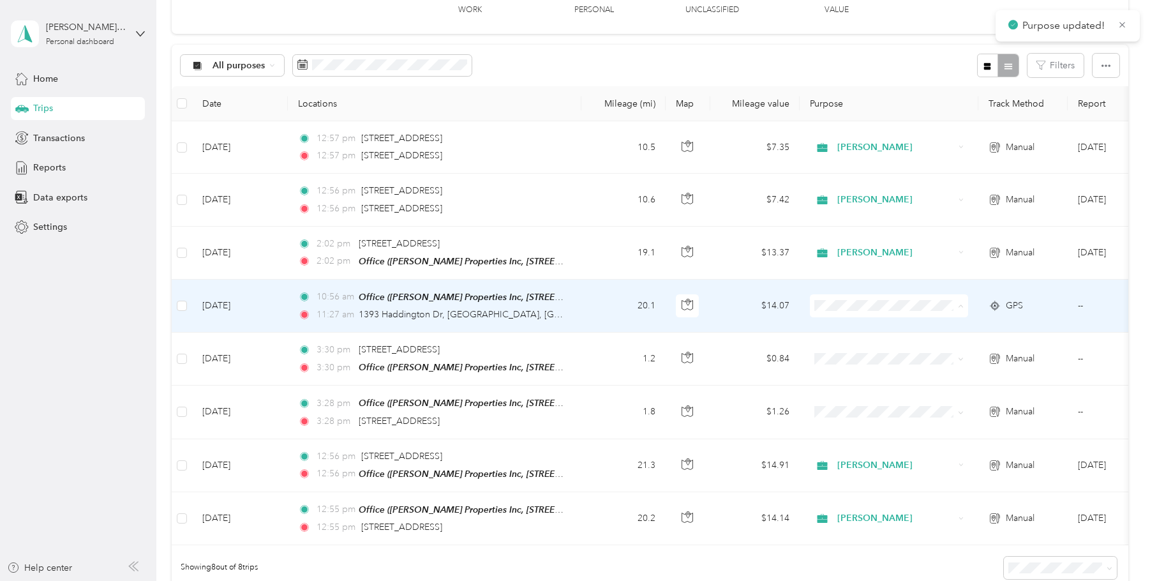
click at [847, 329] on span "[PERSON_NAME]" at bounding box center [901, 328] width 118 height 13
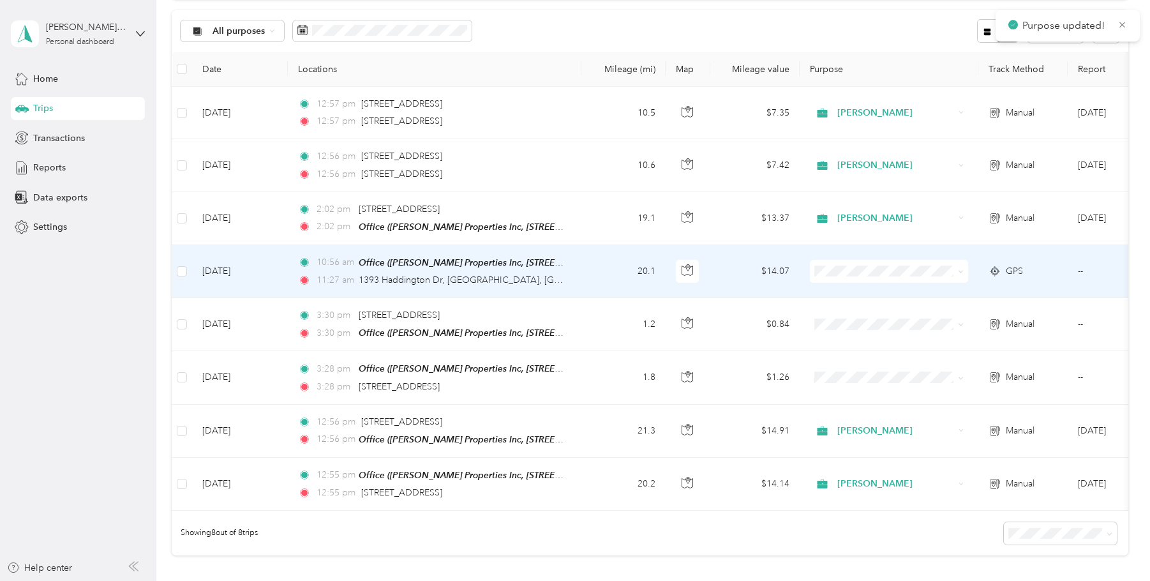
scroll to position [158, 0]
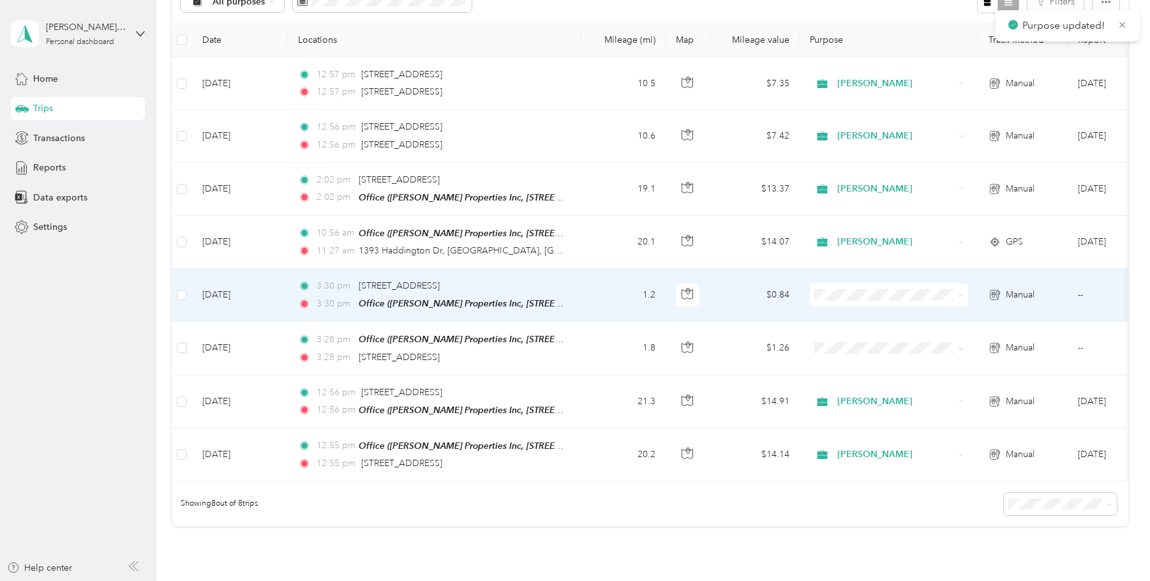
click at [857, 313] on span "[PERSON_NAME]" at bounding box center [901, 317] width 118 height 13
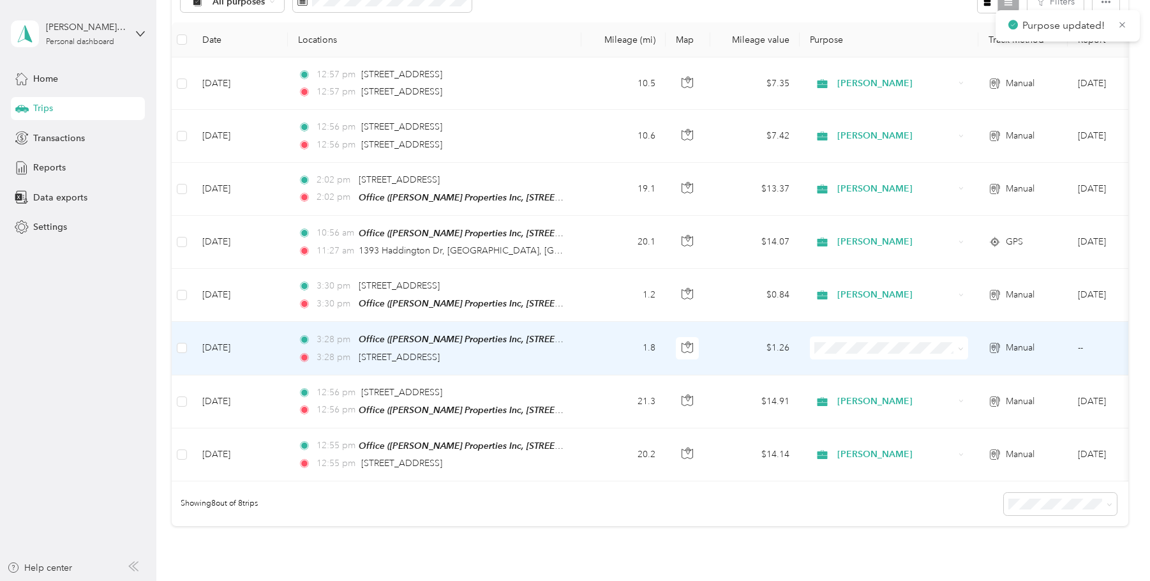
click at [865, 368] on span "[PERSON_NAME]" at bounding box center [901, 369] width 118 height 13
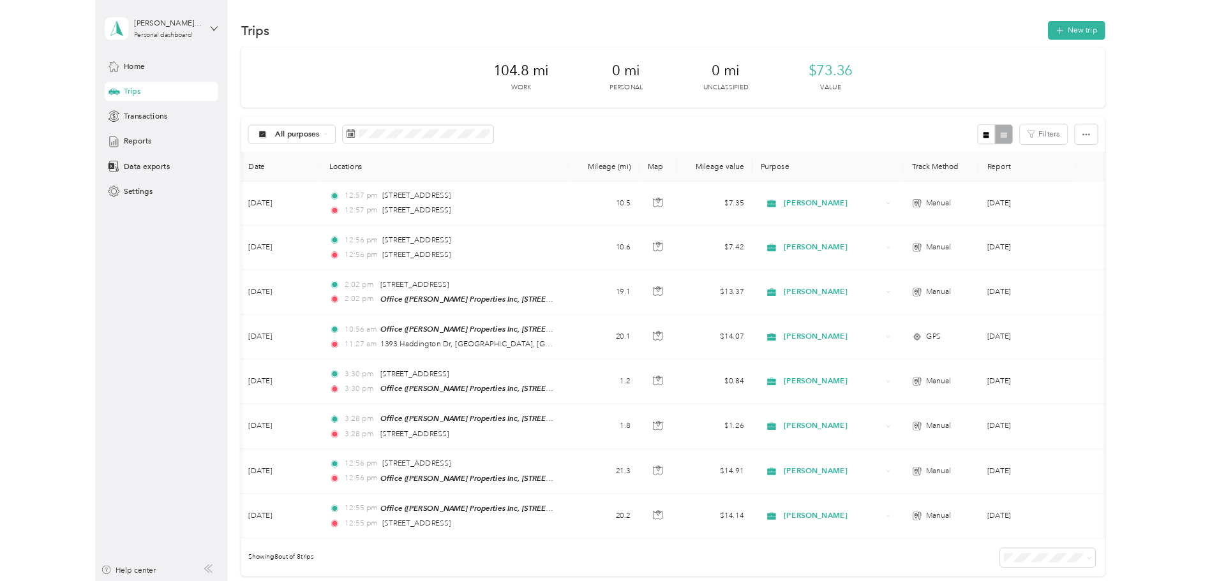
scroll to position [0, 23]
